Goal: Find specific page/section: Find specific page/section

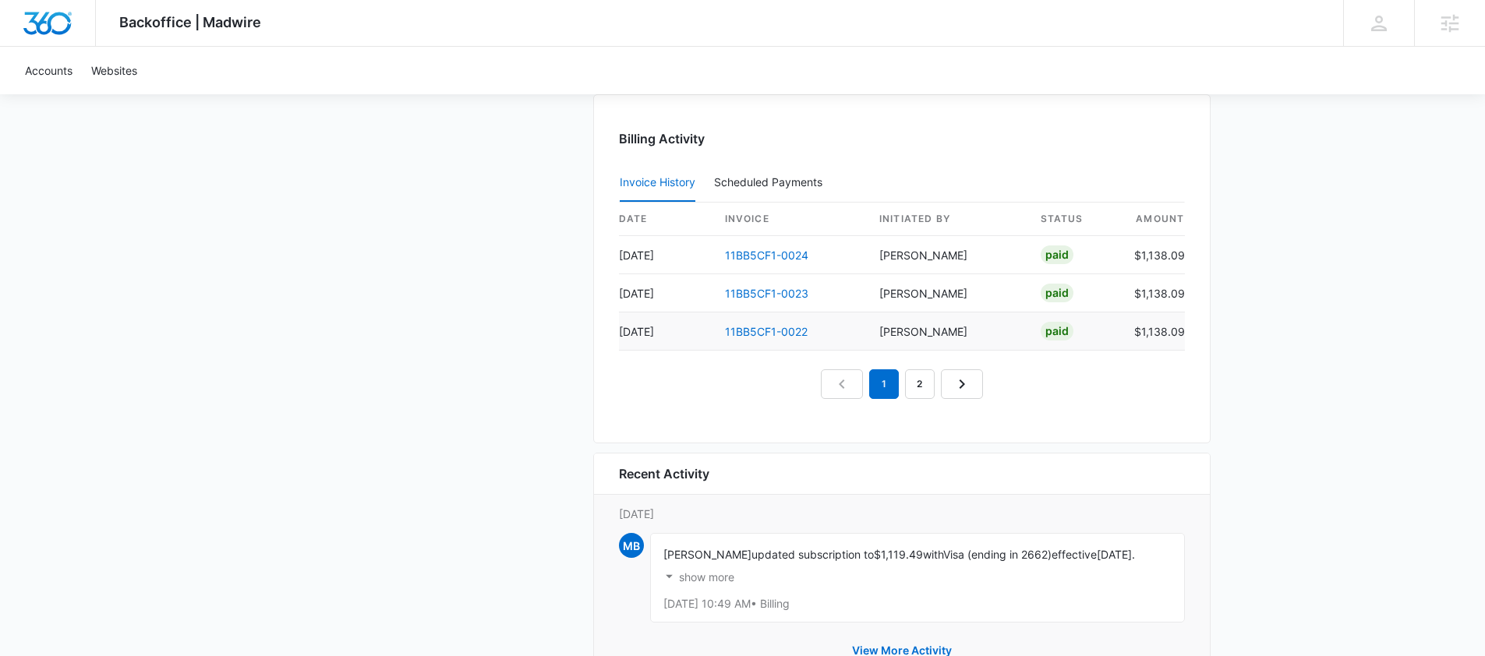
scroll to position [1546, 0]
drag, startPoint x: 1347, startPoint y: 111, endPoint x: 1248, endPoint y: 0, distance: 147.9
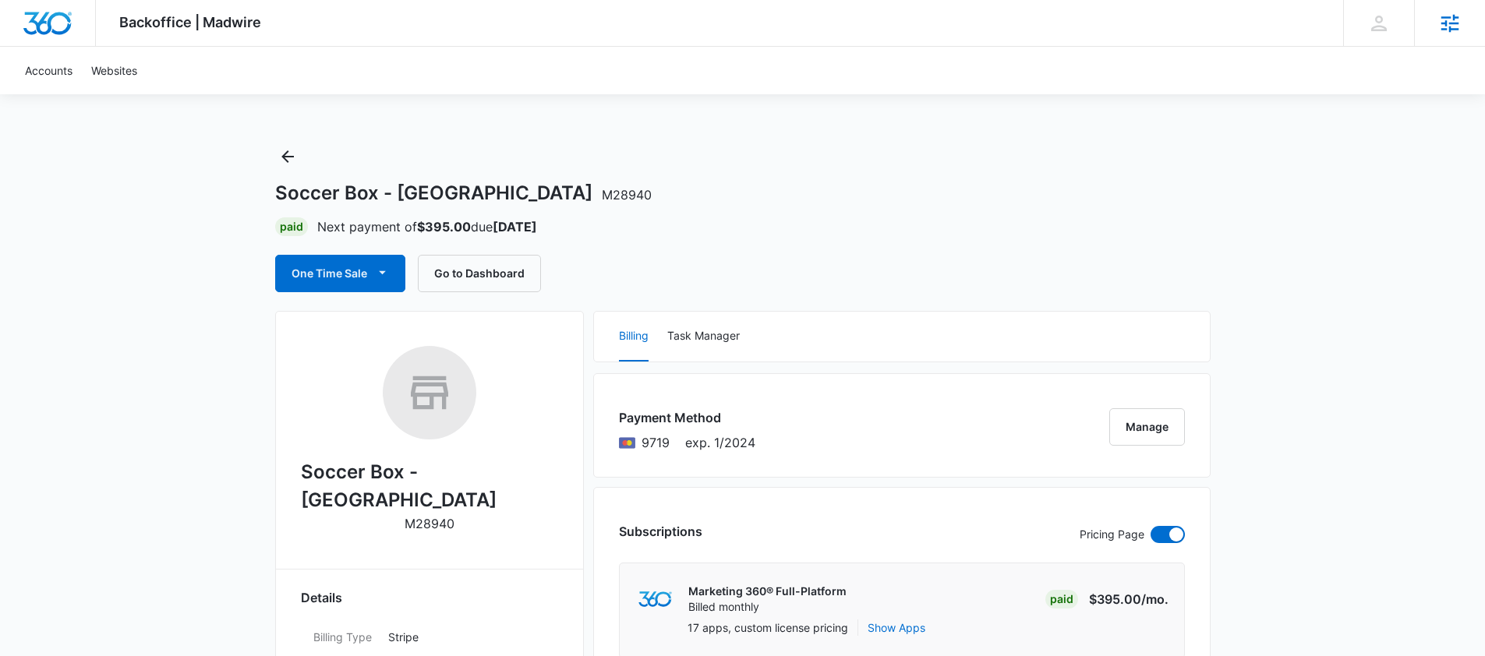
click at [1452, 21] on icon at bounding box center [1449, 23] width 23 height 23
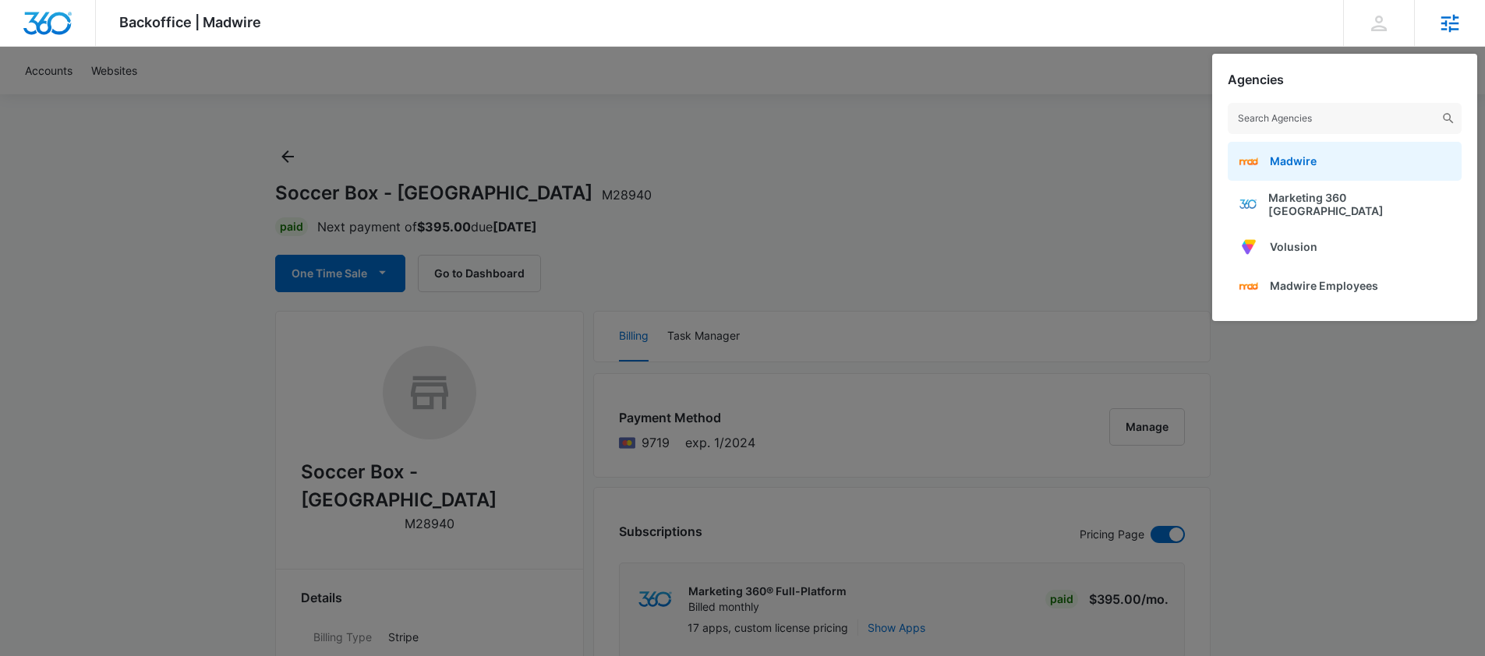
click at [1319, 159] on link "Madwire" at bounding box center [1344, 161] width 234 height 39
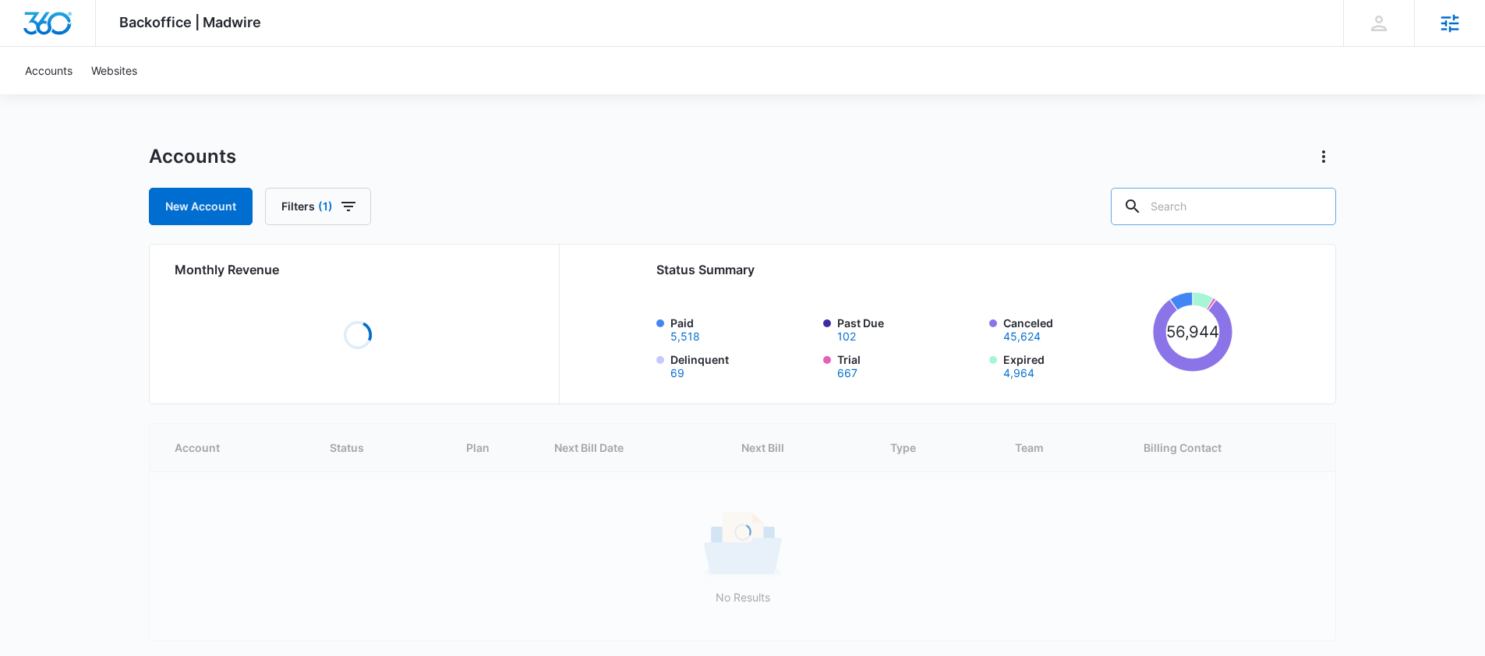
paste input "M2540"
type input "M2540"
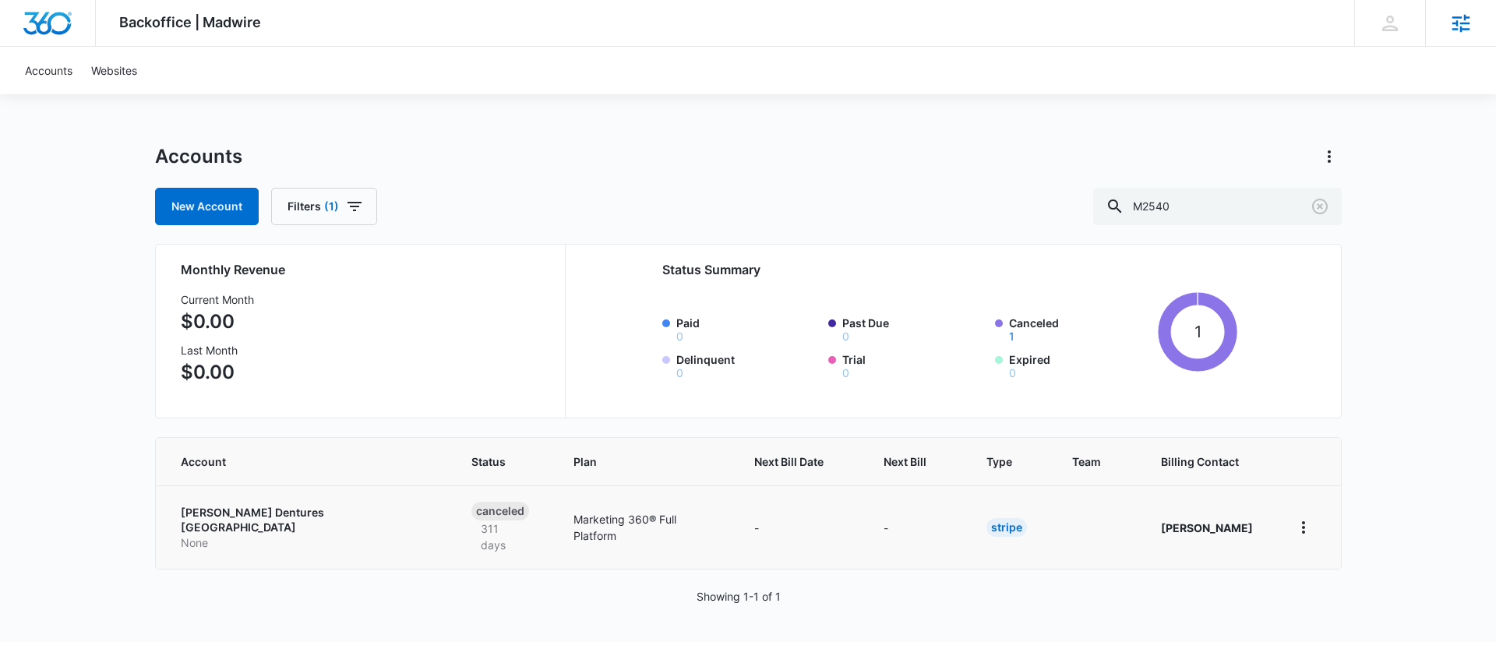
click at [251, 535] on p "None" at bounding box center [308, 543] width 254 height 16
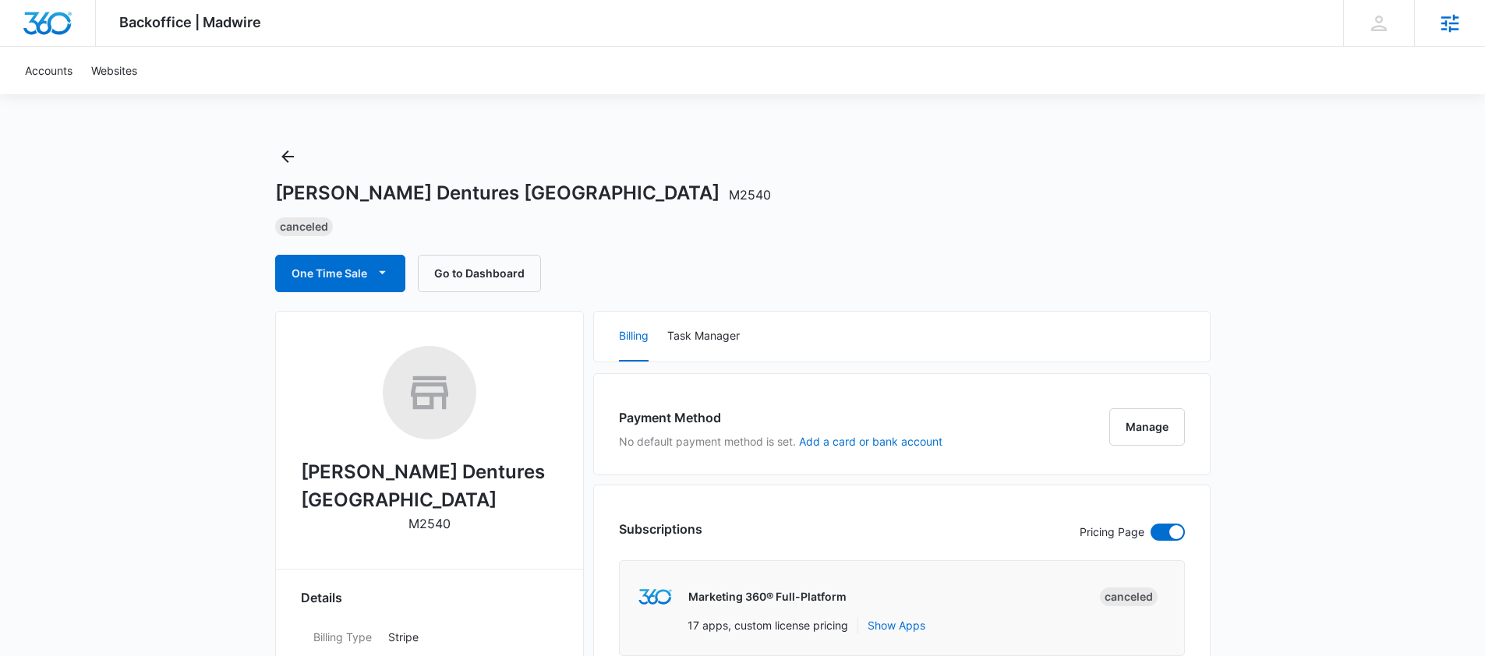
select select "US"
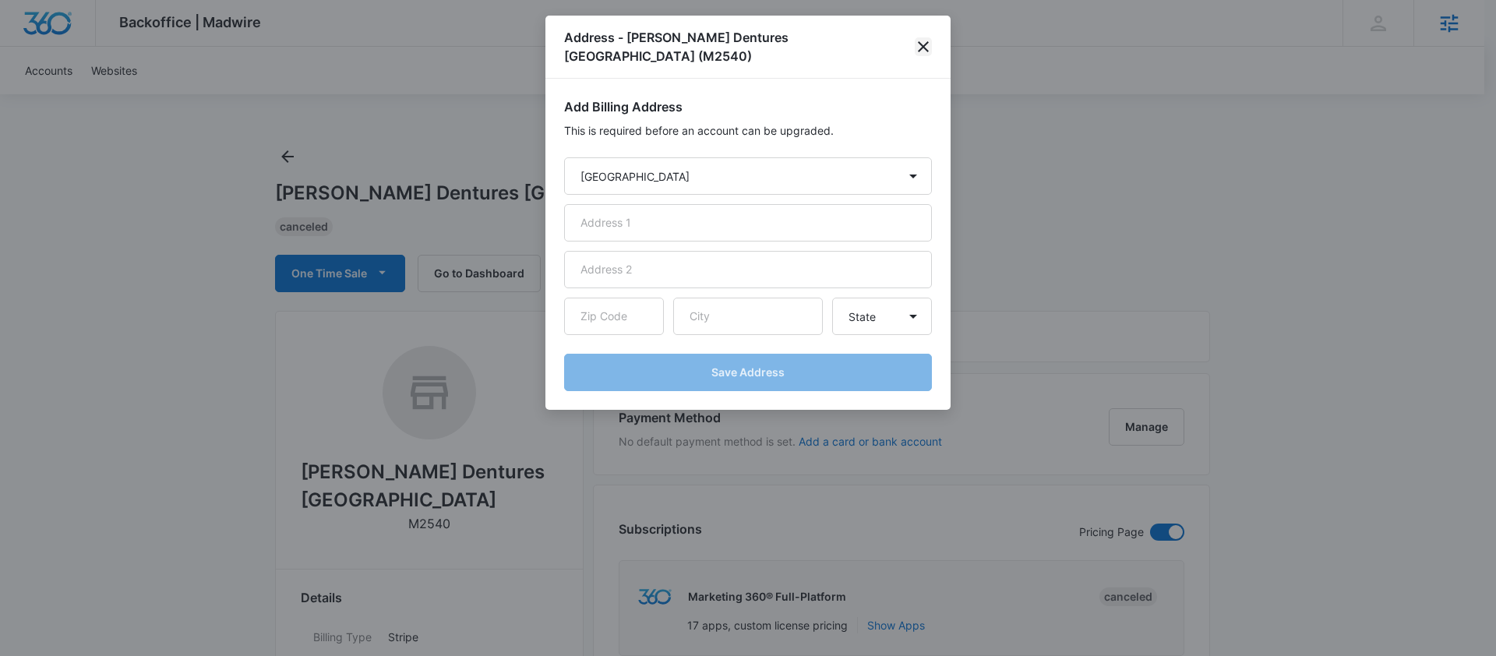
click at [931, 41] on icon "close" at bounding box center [923, 46] width 19 height 19
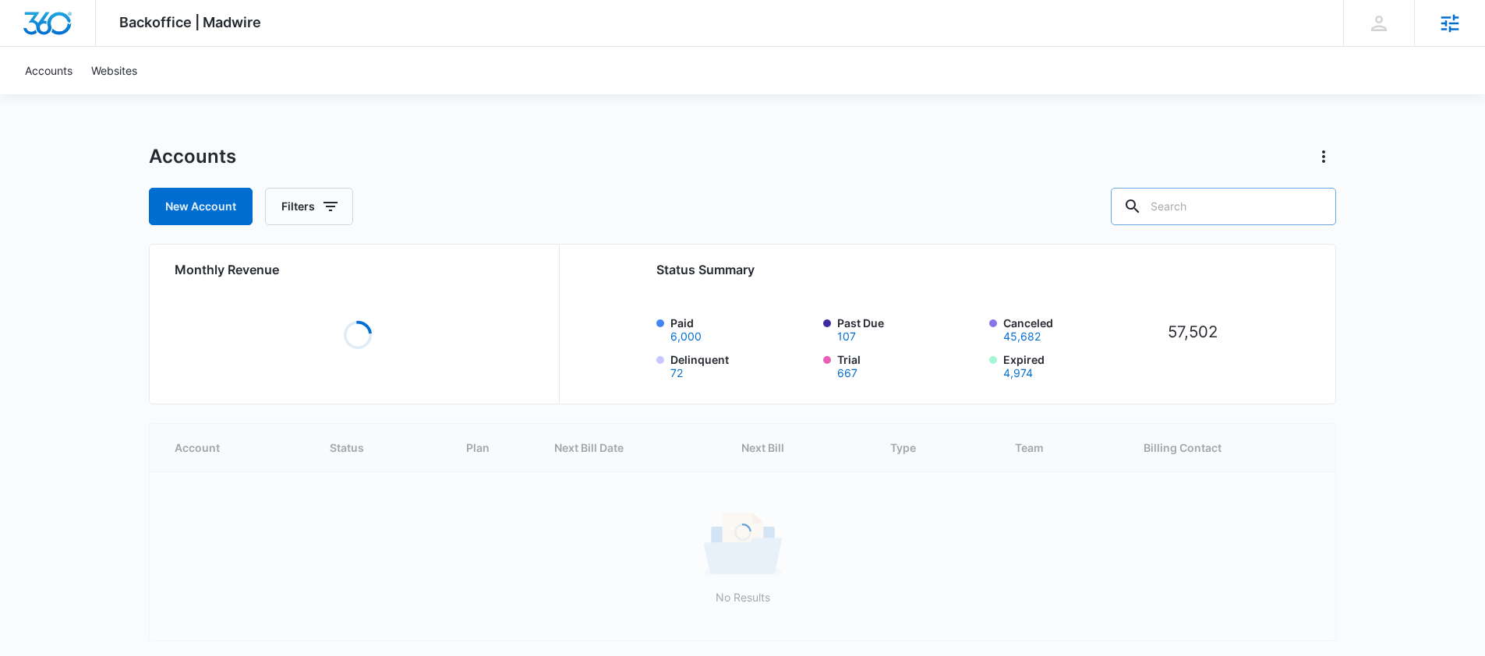
paste input "M2540"
type input "M2540"
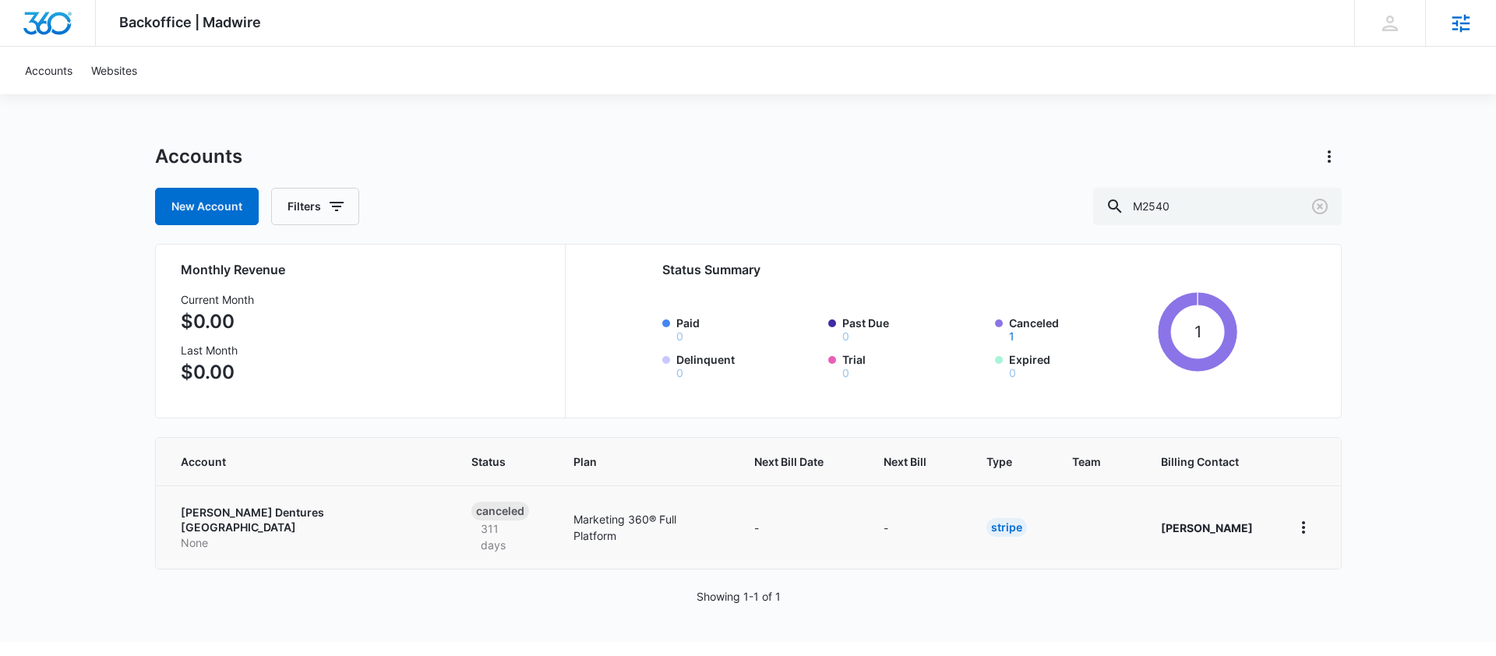
click at [287, 514] on p "McCall Dentures Indianapolis" at bounding box center [308, 520] width 254 height 30
select select "US"
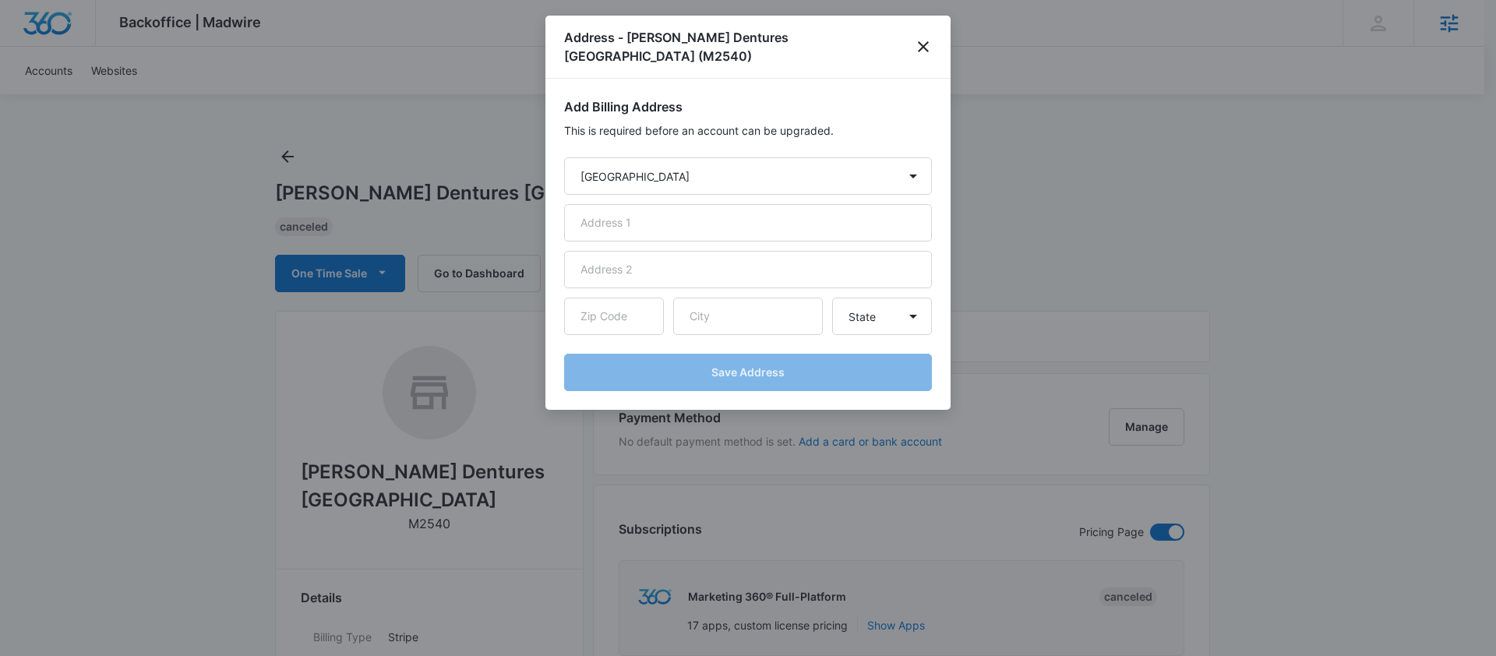
click at [588, 37] on h1 "Address - McCall Dentures Indianapolis (M2540)" at bounding box center [739, 46] width 351 height 37
click at [922, 41] on icon "close" at bounding box center [923, 46] width 11 height 11
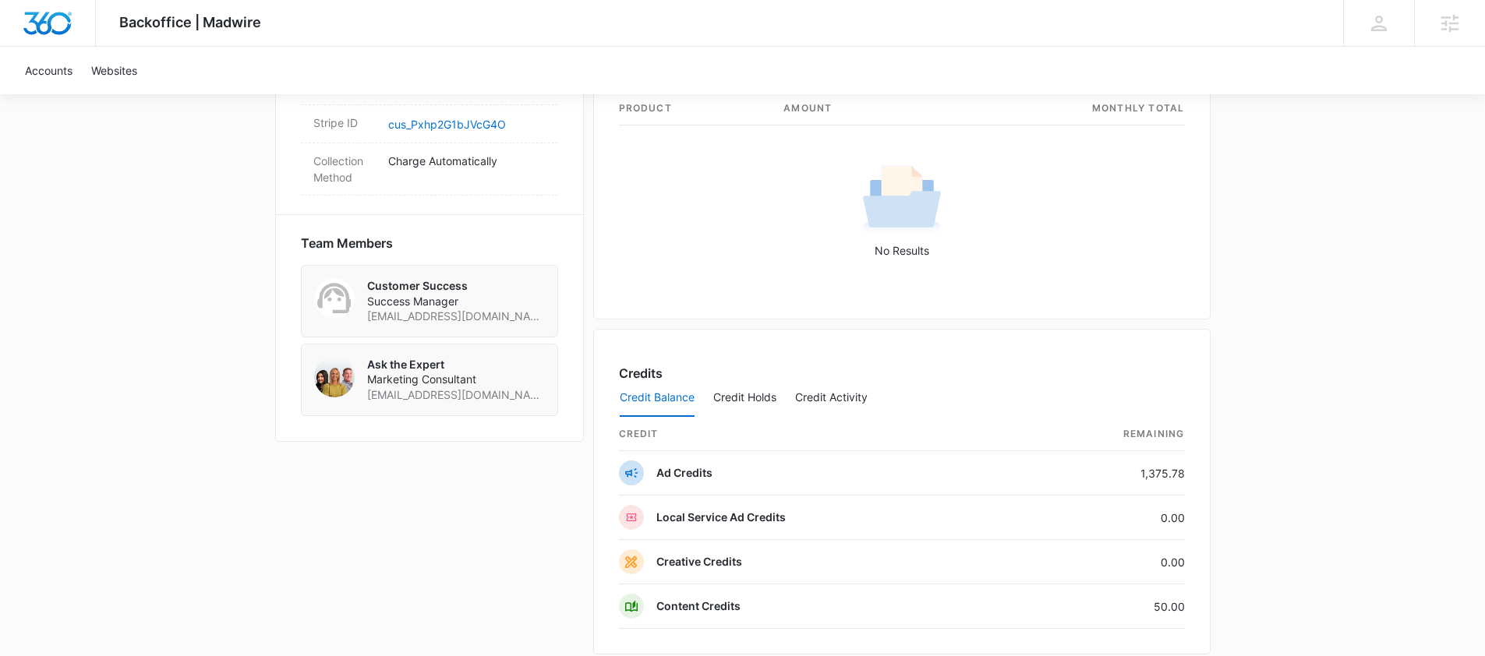
scroll to position [985, 0]
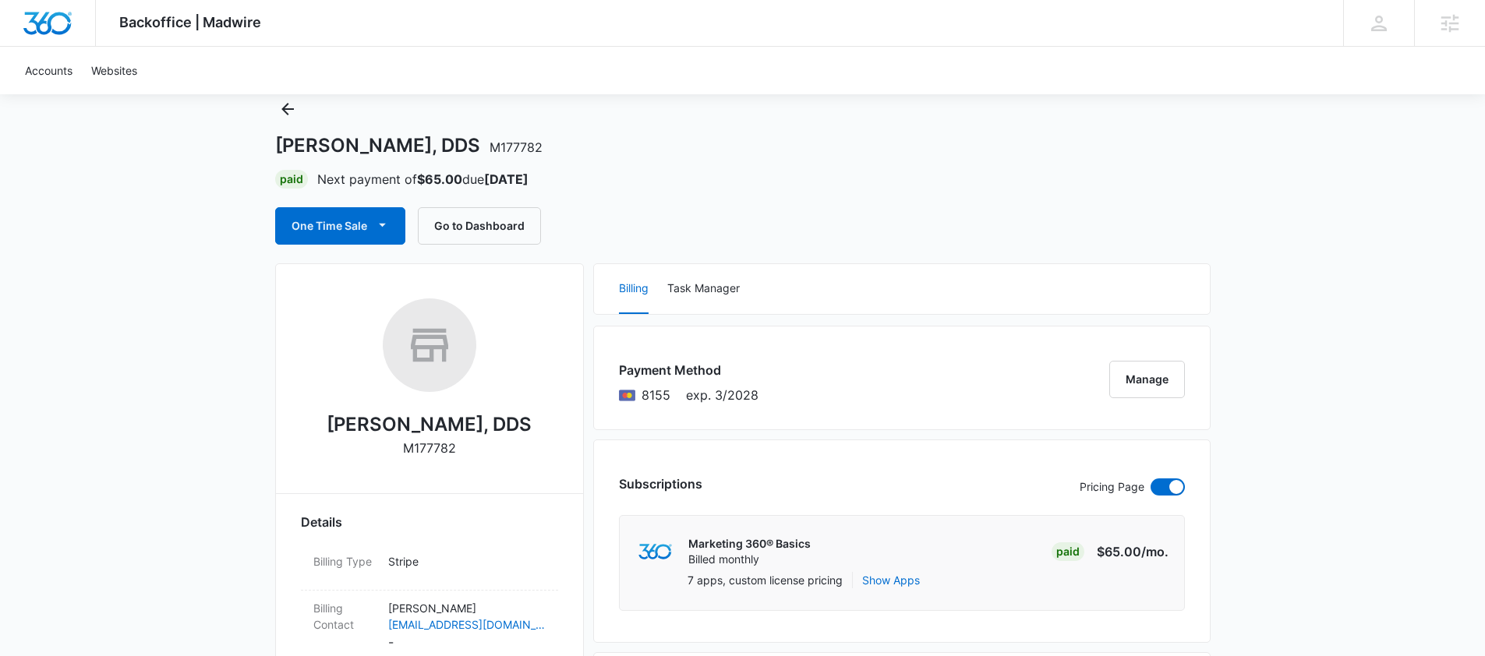
scroll to position [0, 0]
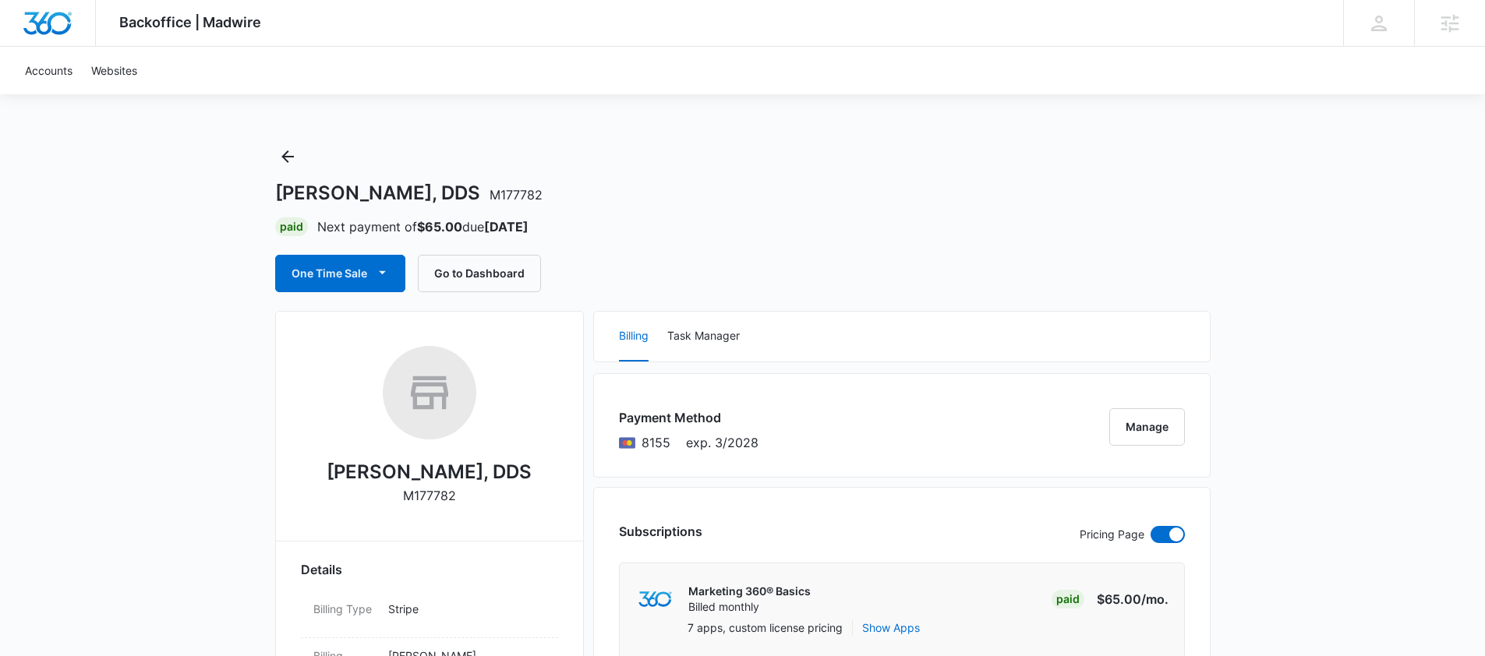
click at [1365, 24] on div "[PERSON_NAME] [PERSON_NAME][EMAIL_ADDRESS][PERSON_NAME][DOMAIN_NAME] My Profile…" at bounding box center [1378, 23] width 71 height 46
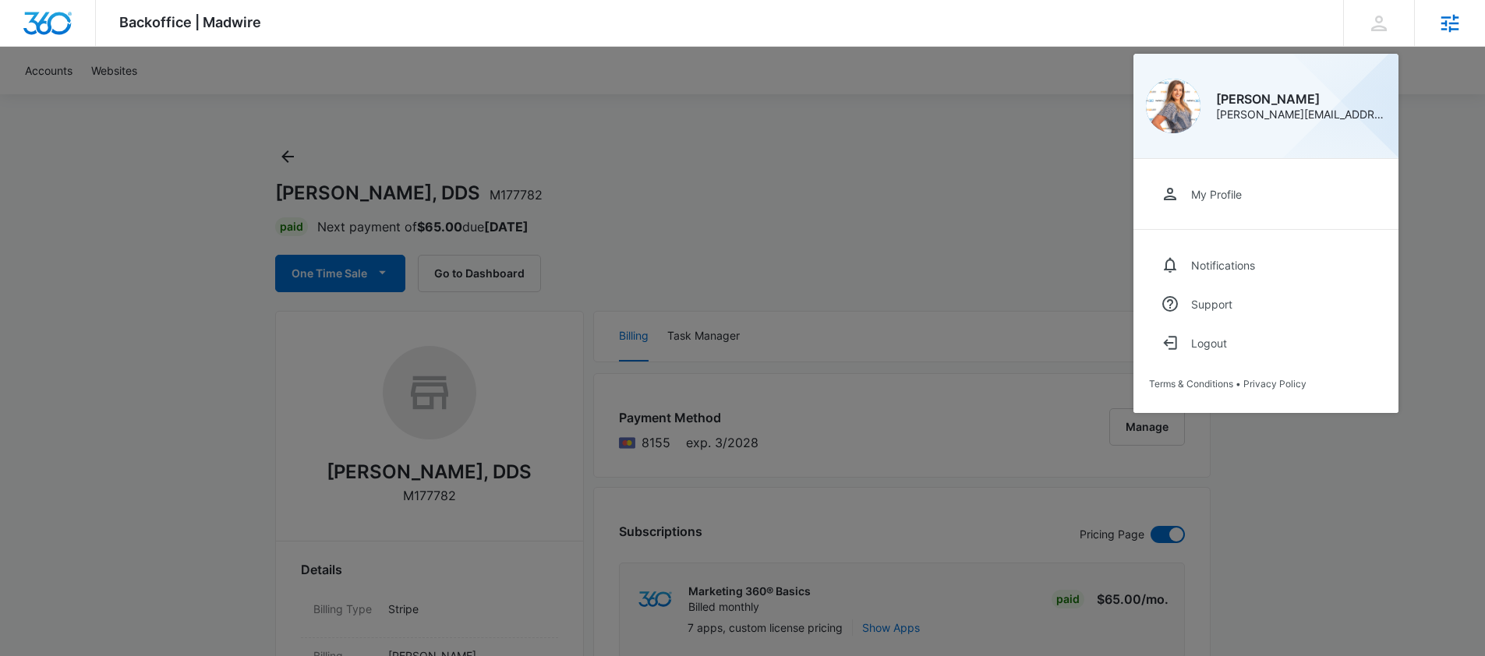
click at [1443, 33] on icon at bounding box center [1449, 23] width 23 height 23
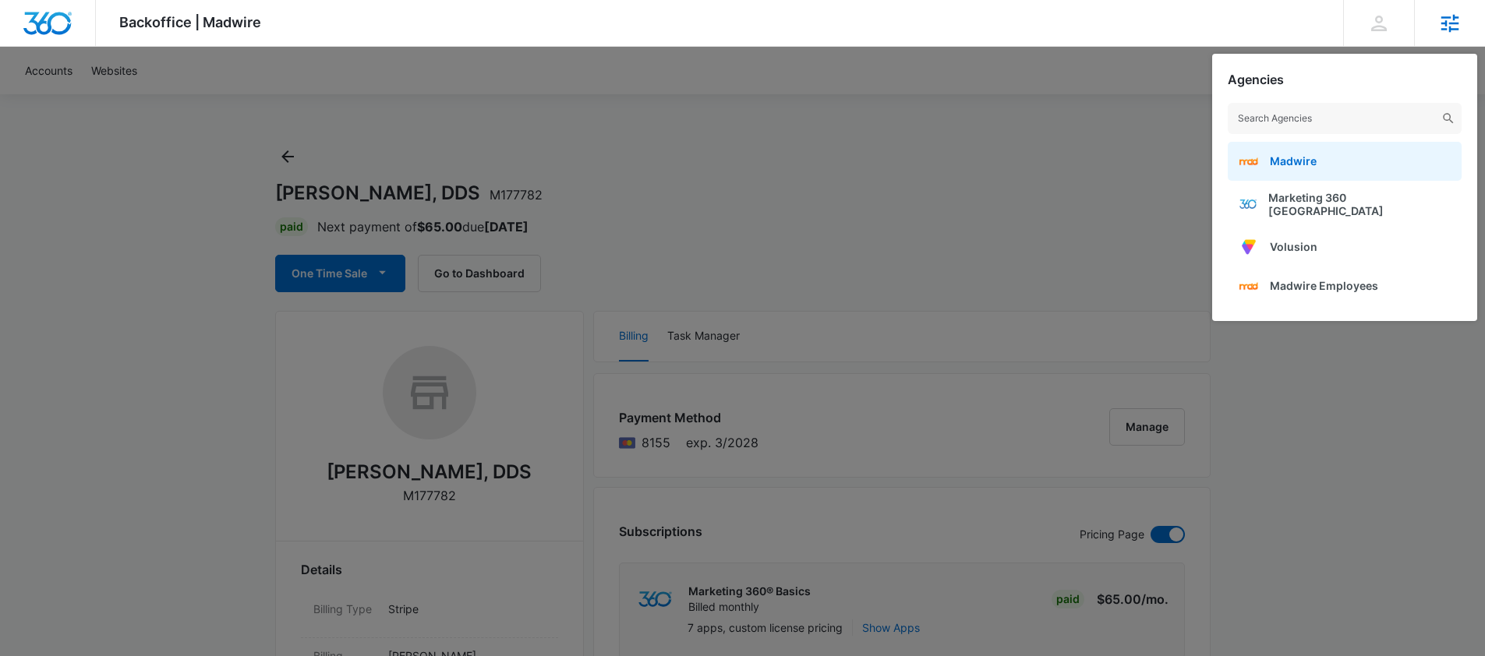
click at [1303, 147] on link "Madwire" at bounding box center [1344, 161] width 234 height 39
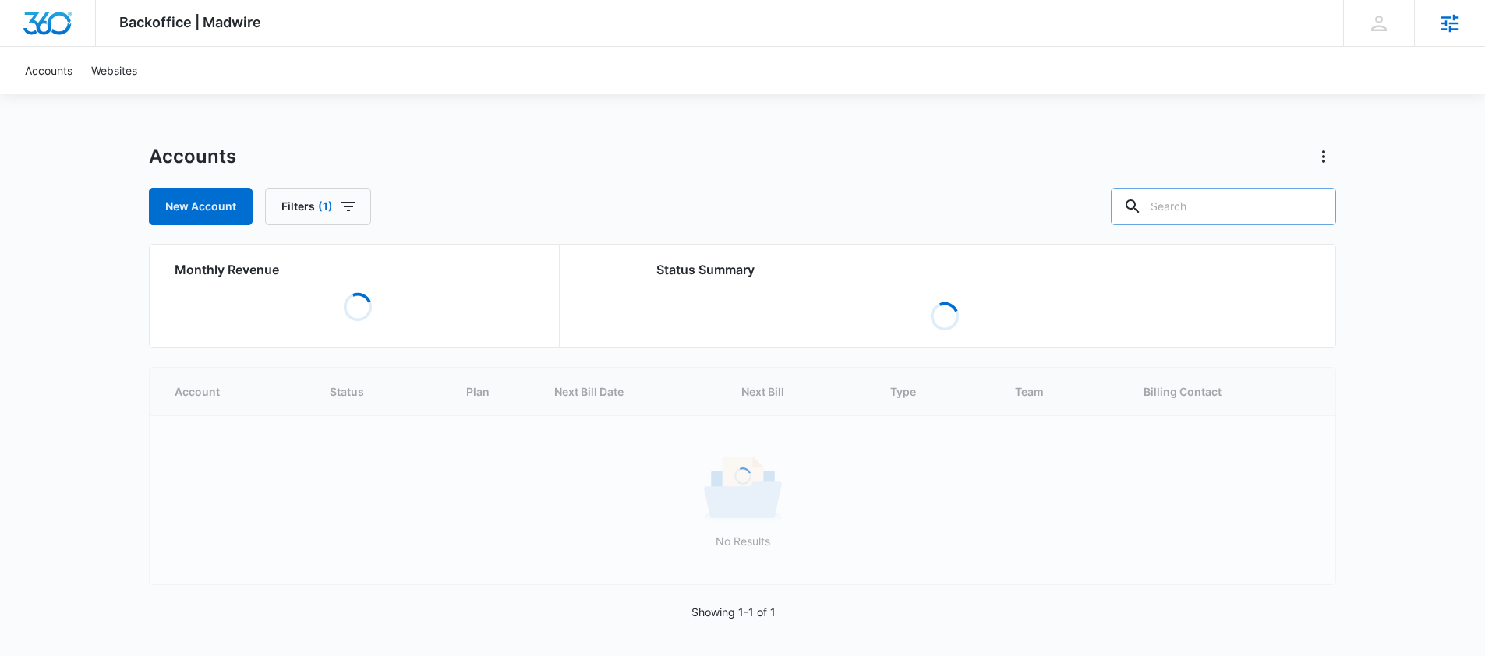
paste input "Village Ford"
type input "Village Ford"
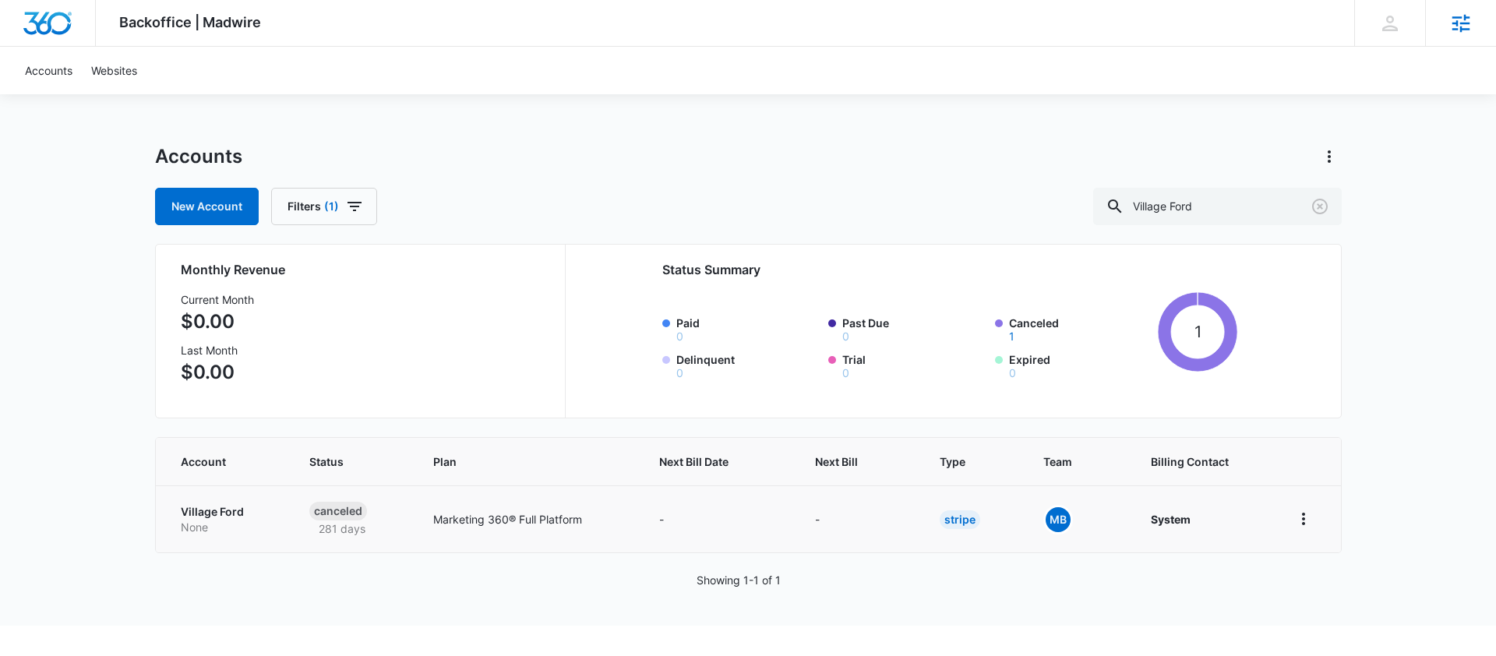
click at [224, 508] on p "Village Ford" at bounding box center [226, 512] width 91 height 16
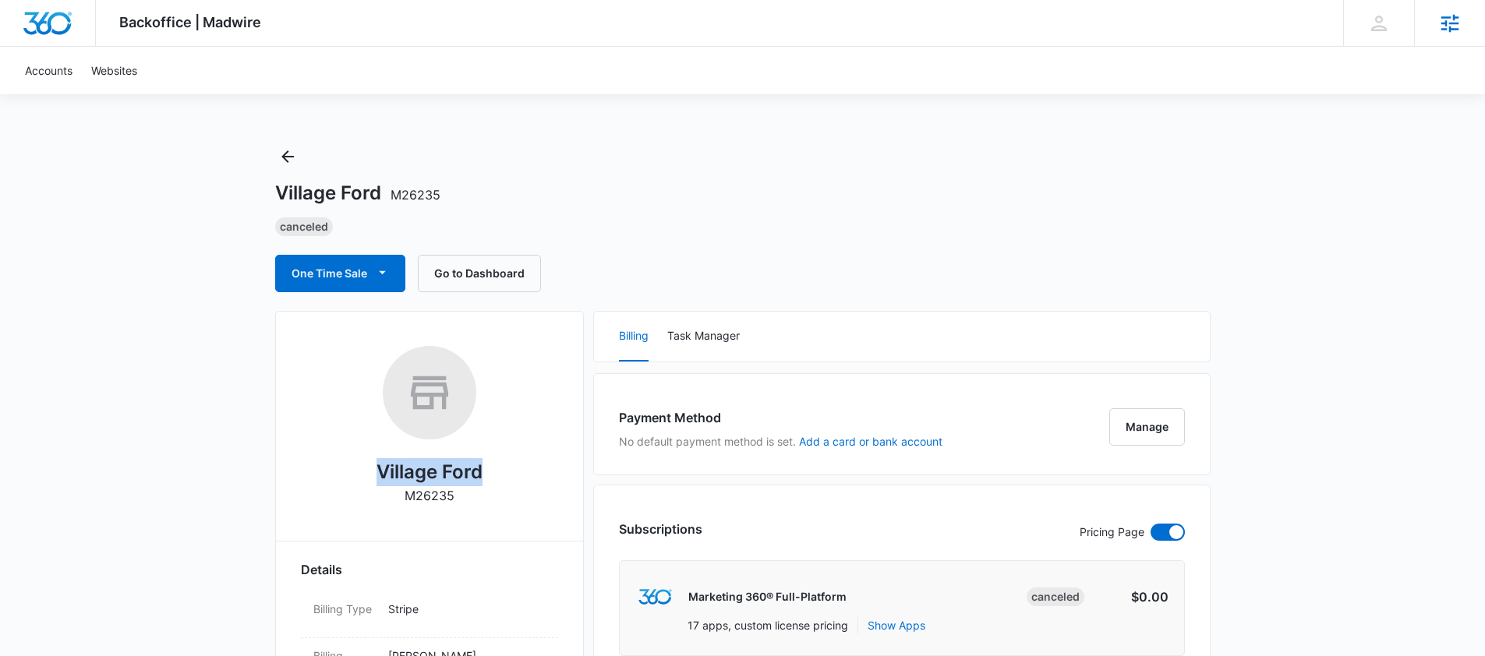
drag, startPoint x: 497, startPoint y: 471, endPoint x: 351, endPoint y: 475, distance: 146.5
click at [351, 475] on div "Village Ford M26235" at bounding box center [429, 431] width 257 height 170
copy h2 "Village Ford"
